Goal: Transaction & Acquisition: Purchase product/service

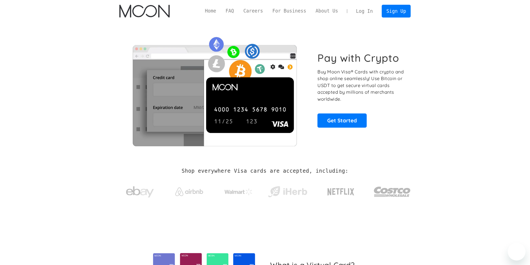
click at [365, 13] on link "Log In" at bounding box center [364, 11] width 26 height 12
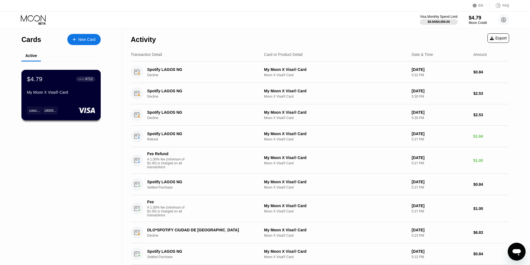
click at [49, 95] on div "My Moon X Visa® Card" at bounding box center [61, 92] width 68 height 4
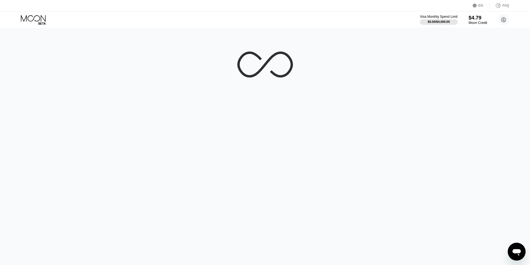
click at [479, 21] on div "$4.79" at bounding box center [477, 18] width 19 height 6
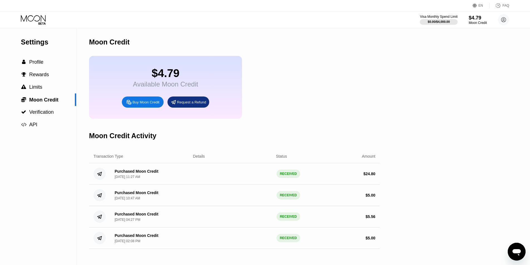
click at [140, 103] on div "Buy Moon Credit" at bounding box center [143, 101] width 42 height 11
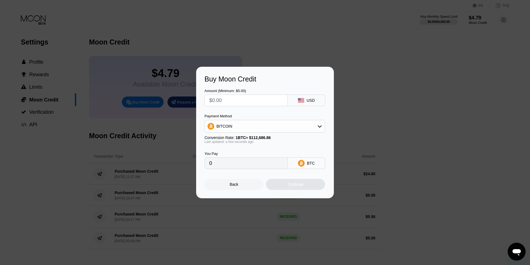
click at [235, 106] on div "Amount (Minimum: $5.00) USD Payment Method BITCOIN Conversion Rate: 1 BTC ≈ $11…" at bounding box center [264, 126] width 121 height 86
click at [235, 98] on input "text" at bounding box center [246, 100] width 74 height 11
type input "$14"
type input "0.00012424"
type input "$14.5"
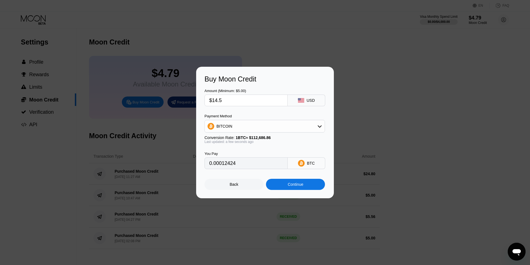
type input "0.00012868"
type input "$14"
type input "0.00012424"
type input "$14.9"
type input "0.00013223"
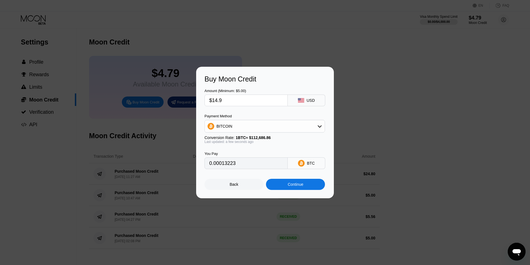
type input "$14."
type input "0.00012424"
type input "$14.8"
type input "0.00013134"
type input "$14.85"
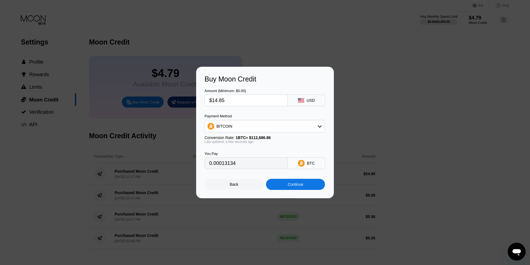
type input "0.00013179"
type input "$14.8"
type input "0.00013134"
type input "$14.88"
type input "0.00013205"
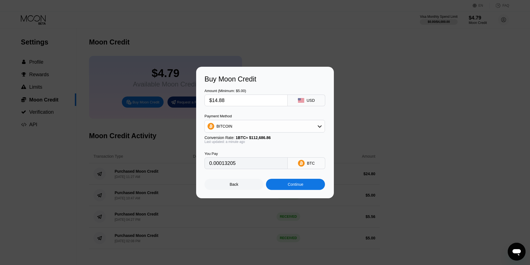
type input "$14.8"
type input "0.00013134"
type input "$14.87"
type input "0.00013196"
type input "$14.875"
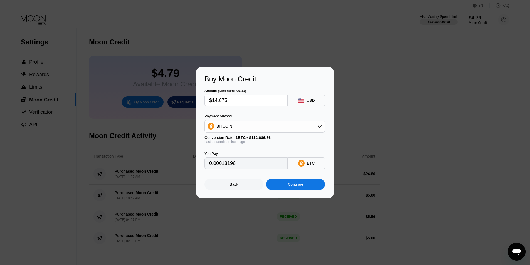
type input "0.00013201"
type input "$14.875"
click at [293, 187] on div "Continue" at bounding box center [296, 184] width 16 height 4
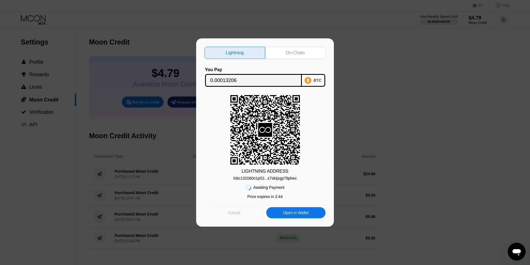
click at [240, 217] on div "Cancel" at bounding box center [233, 212] width 59 height 11
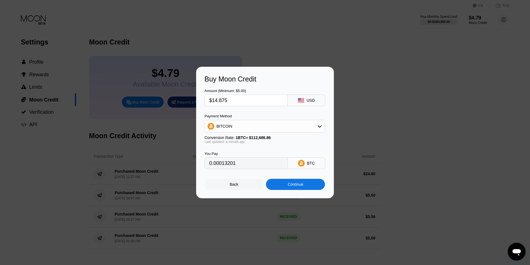
click at [262, 165] on input "0.00013201" at bounding box center [246, 163] width 74 height 11
click at [234, 97] on input "$14.875" at bounding box center [246, 100] width 74 height 11
type input "$14.87"
type input "0.00013196"
type input "$14.87"
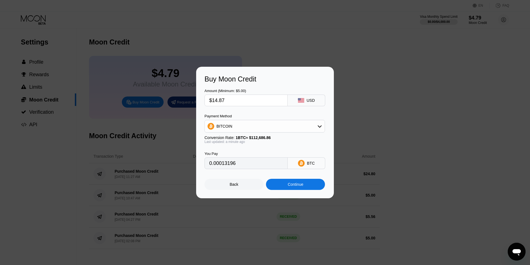
click at [299, 187] on div "Continue" at bounding box center [296, 184] width 16 height 4
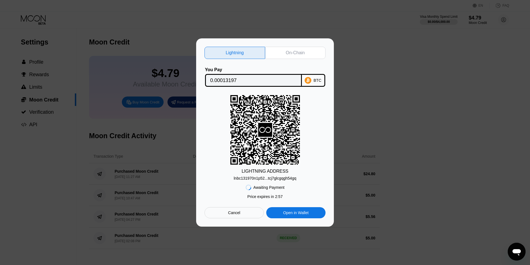
click at [237, 209] on div "Cancel" at bounding box center [233, 212] width 59 height 11
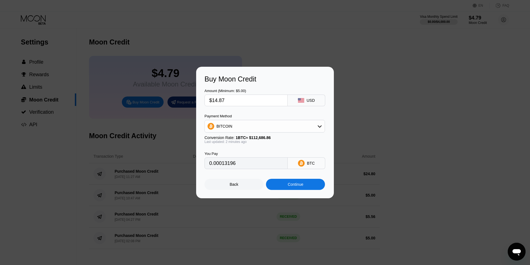
click at [255, 103] on input "$14.87" at bounding box center [246, 100] width 74 height 11
type input "$14.872"
type input "0.00013198"
type input "$14.872"
click at [299, 184] on div "Continue" at bounding box center [296, 184] width 16 height 4
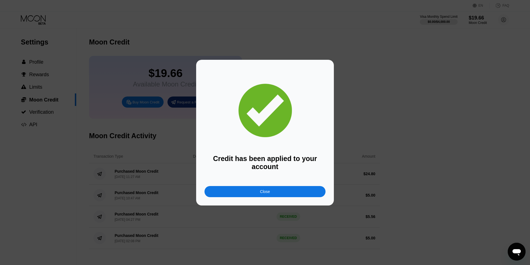
click at [292, 193] on div "Close" at bounding box center [264, 191] width 121 height 11
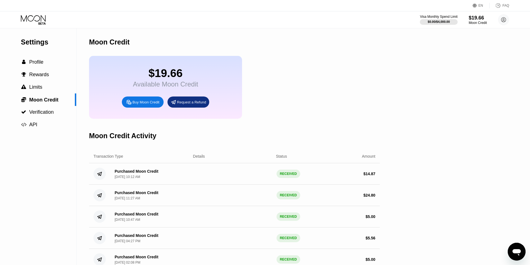
click at [384, 86] on div "Settings  Profile  Rewards  Limits  Moon Credit  Verification  API Moon C…" at bounding box center [265, 149] width 530 height 242
